Goal: Find contact information: Find contact information

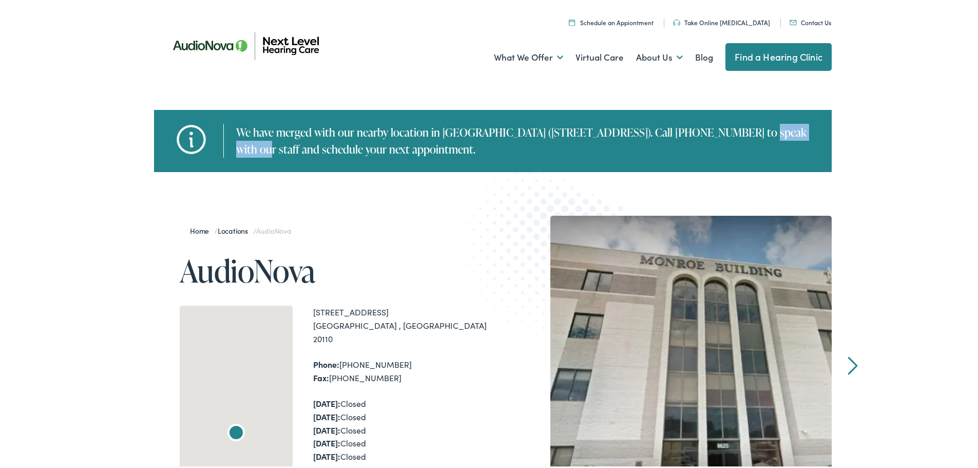
drag, startPoint x: 598, startPoint y: 130, endPoint x: 666, endPoint y: 130, distance: 68.3
click at [666, 130] on div "We have merged with our nearby location in [GEOGRAPHIC_DATA] ([STREET_ADDRESS])…" at bounding box center [522, 139] width 598 height 34
copy div "540) 829-9005"
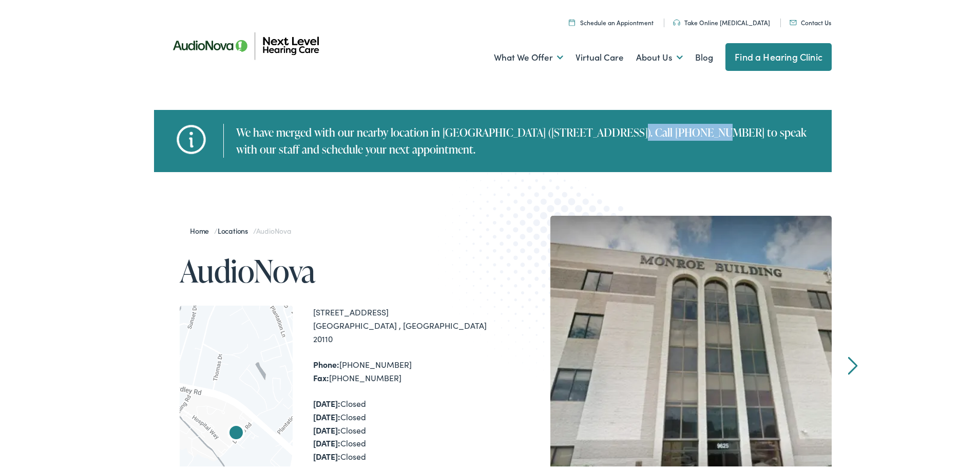
drag, startPoint x: 487, startPoint y: 131, endPoint x: 569, endPoint y: 135, distance: 82.2
click at [569, 135] on div "We have merged with our nearby location in [GEOGRAPHIC_DATA] ([STREET_ADDRESS])…" at bounding box center [522, 139] width 598 height 34
copy div "[STREET_ADDRESS]"
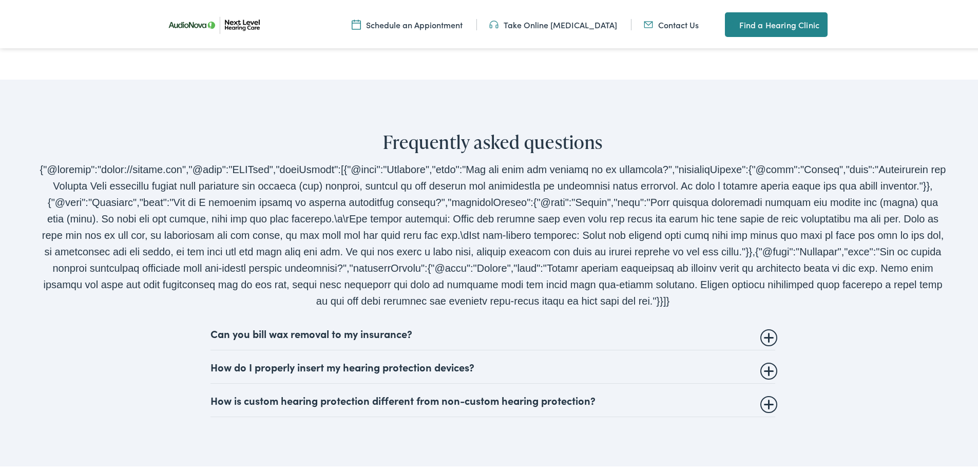
scroll to position [2207, 0]
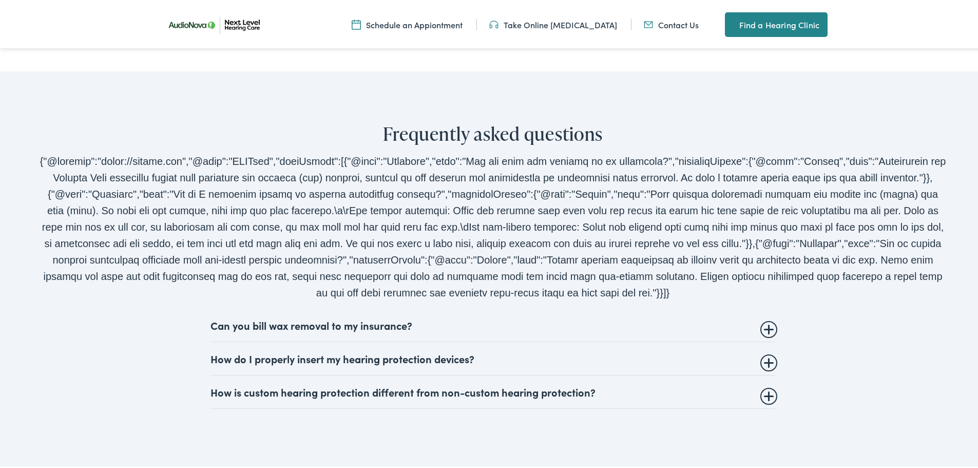
click at [658, 33] on ul "Schedule an Appiontment Take Online [MEDICAL_DATA] Contact Us Find a Hearing Cl…" at bounding box center [496, 22] width 685 height 25
click at [662, 26] on link "Contact Us" at bounding box center [671, 22] width 55 height 11
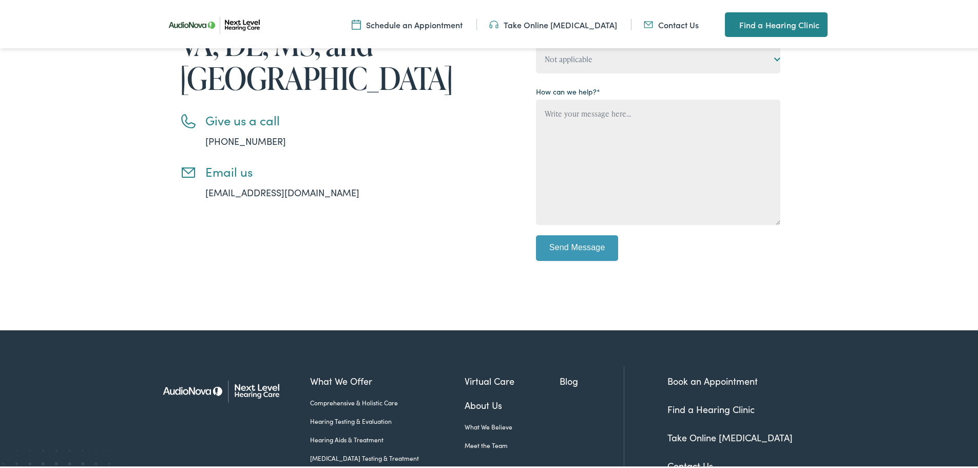
scroll to position [403, 0]
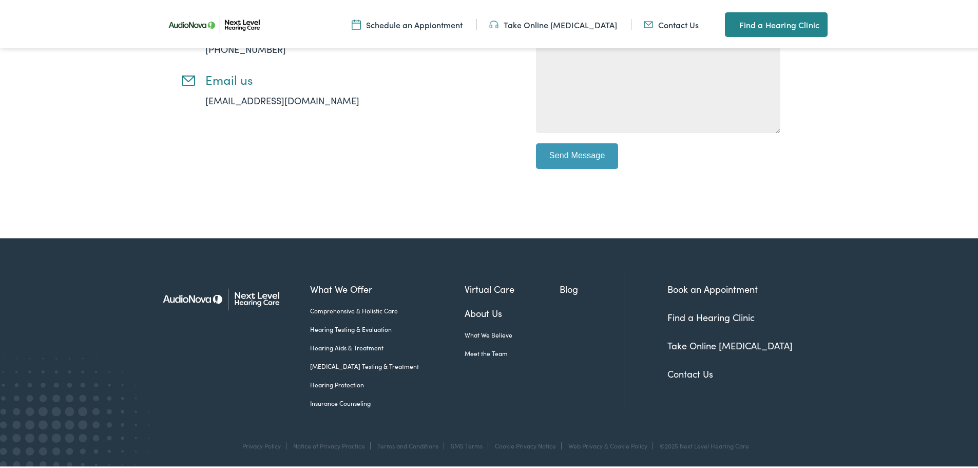
click at [788, 12] on link "Find a Hearing Clinic" at bounding box center [776, 22] width 103 height 25
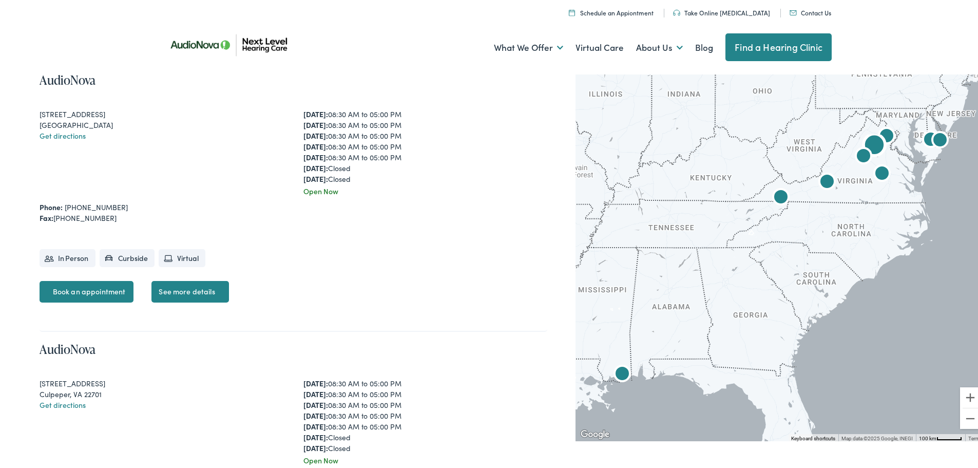
scroll to position [821, 0]
